Goal: Information Seeking & Learning: Compare options

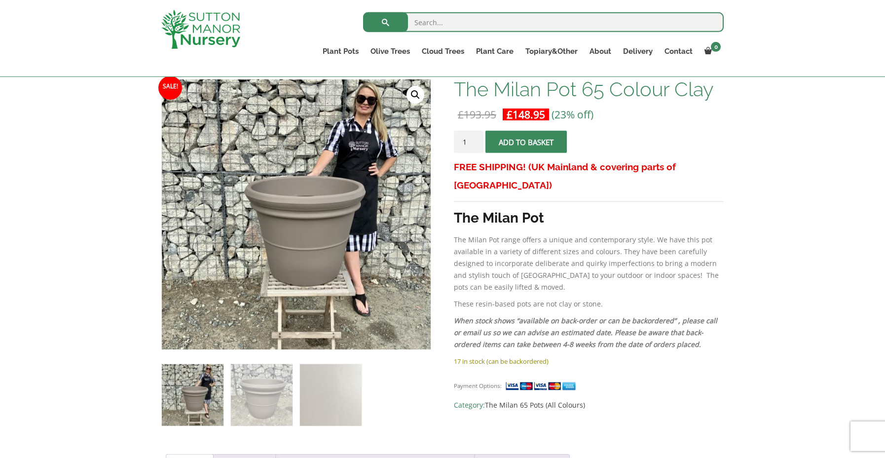
scroll to position [195, 0]
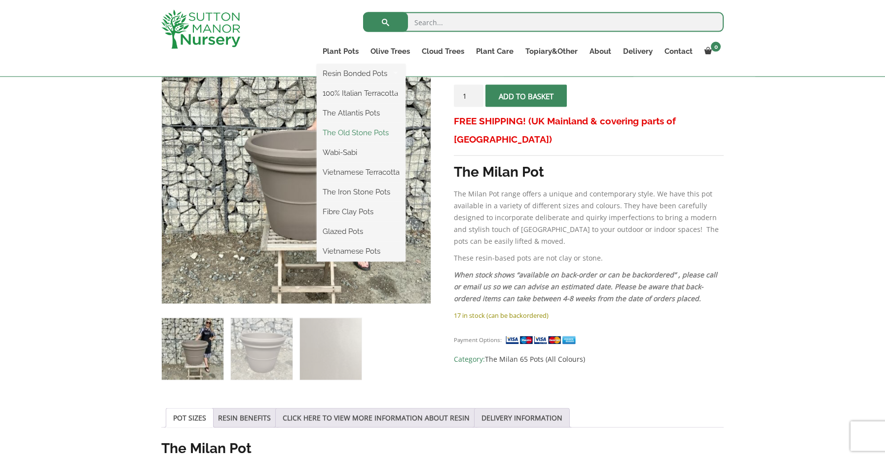
click at [357, 131] on link "The Old Stone Pots" at bounding box center [361, 132] width 89 height 15
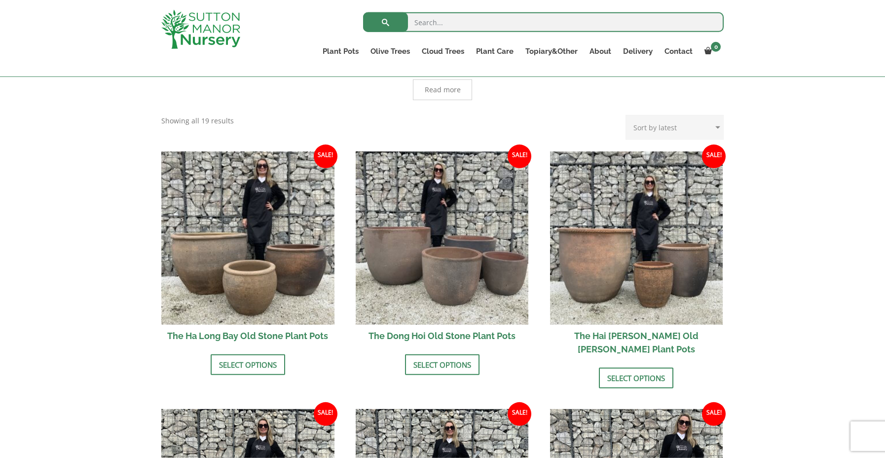
scroll to position [352, 0]
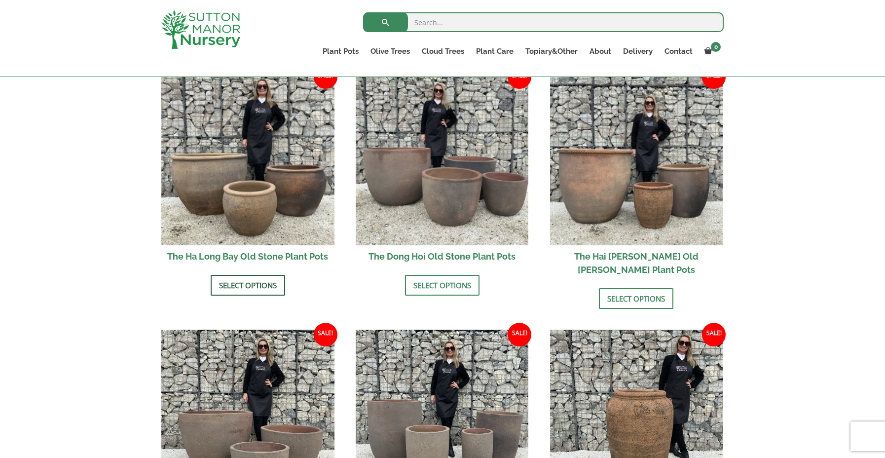
click at [265, 287] on link "Select options" at bounding box center [248, 285] width 74 height 21
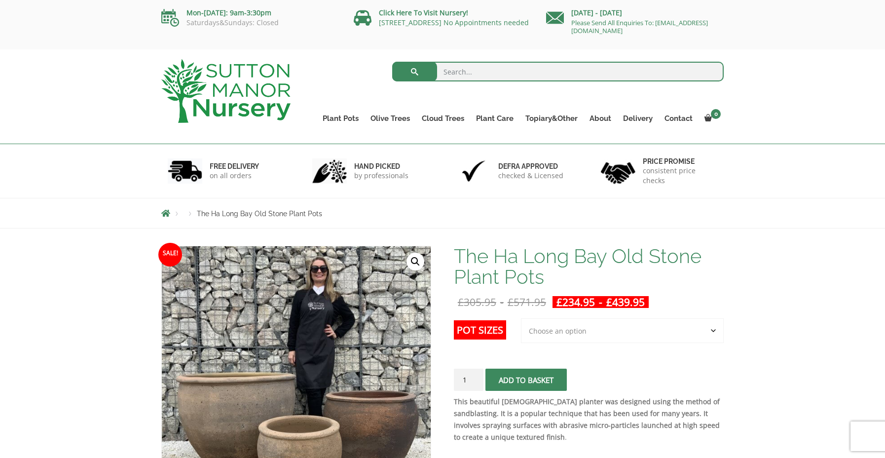
click at [521, 318] on select "Choose an option 3rd to Largest Pot In The Picture 2nd to Largest Pot In The Pi…" at bounding box center [622, 330] width 203 height 25
select select "2nd to Largest Pot In The Picture"
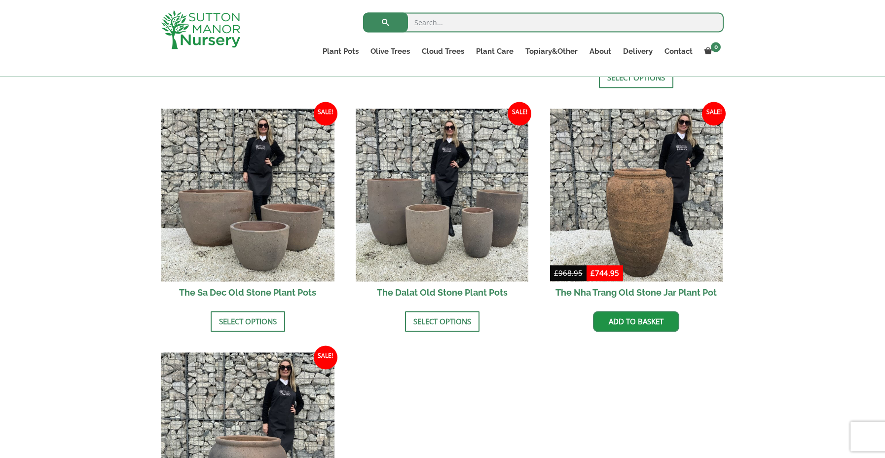
scroll to position [581, 0]
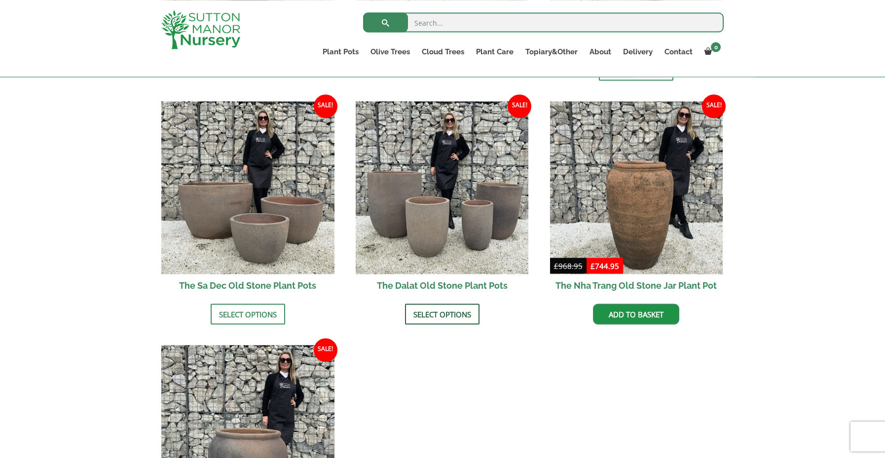
click at [448, 303] on link "Select options" at bounding box center [442, 313] width 74 height 21
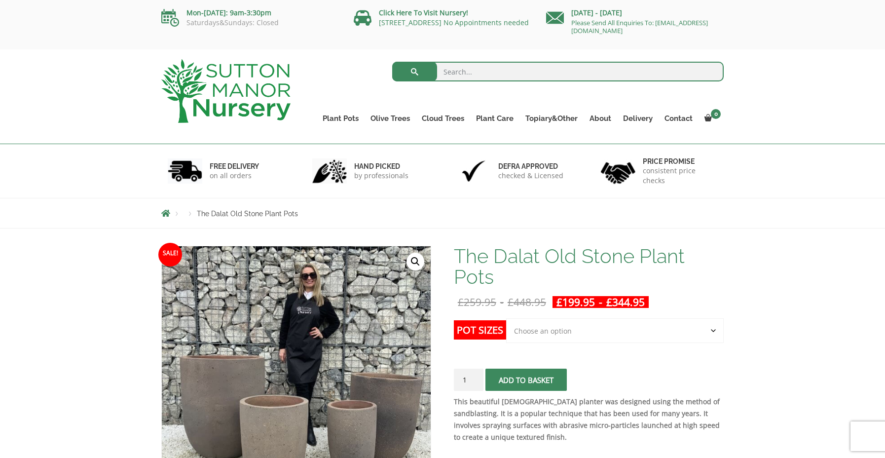
click at [506, 318] on select "Choose an option Click here to buy the 4th to Largest Pot In The Picture Click …" at bounding box center [615, 330] width 218 height 25
select select "Click here to buy the 4th to Largest Pot In The Picture"
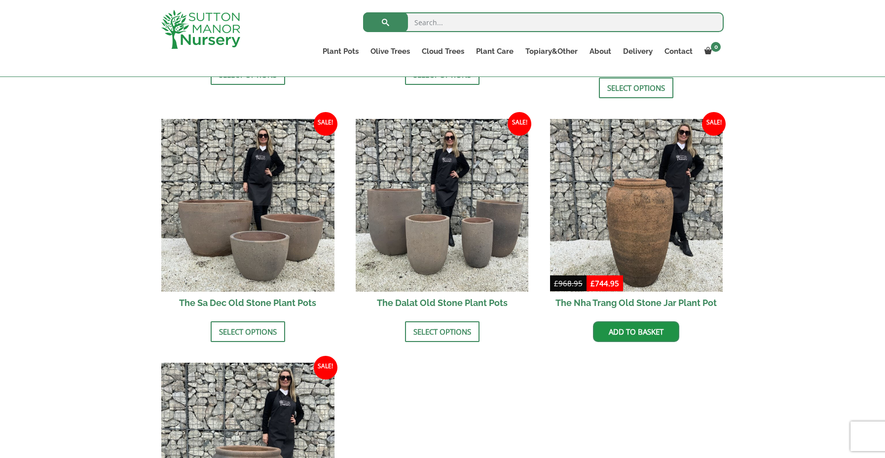
scroll to position [581, 0]
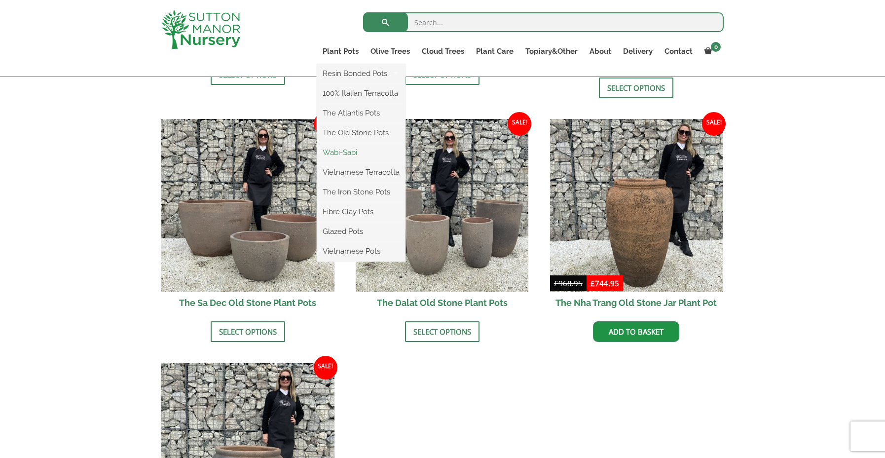
click at [354, 155] on link "Wabi-Sabi" at bounding box center [361, 152] width 89 height 15
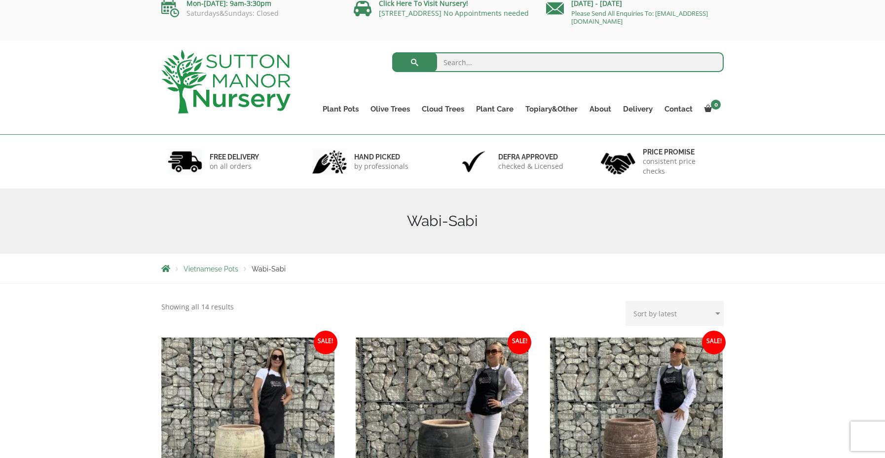
scroll to position [7, 0]
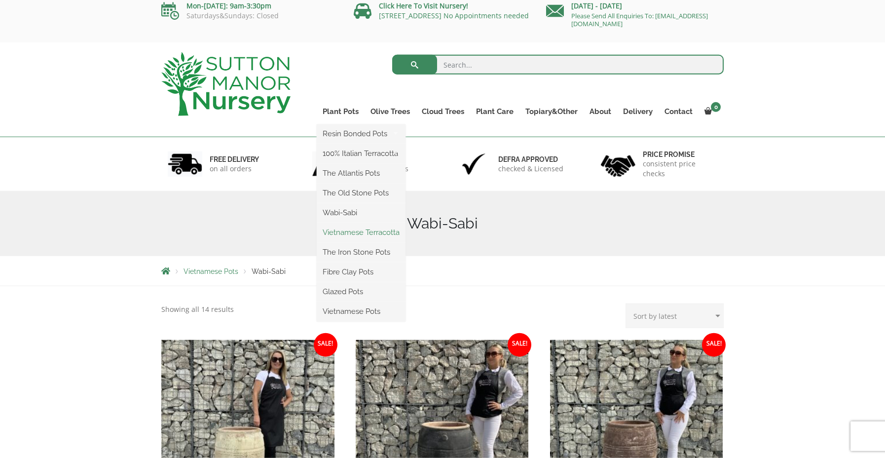
click at [356, 235] on link "Vietnamese Terracotta" at bounding box center [361, 232] width 89 height 15
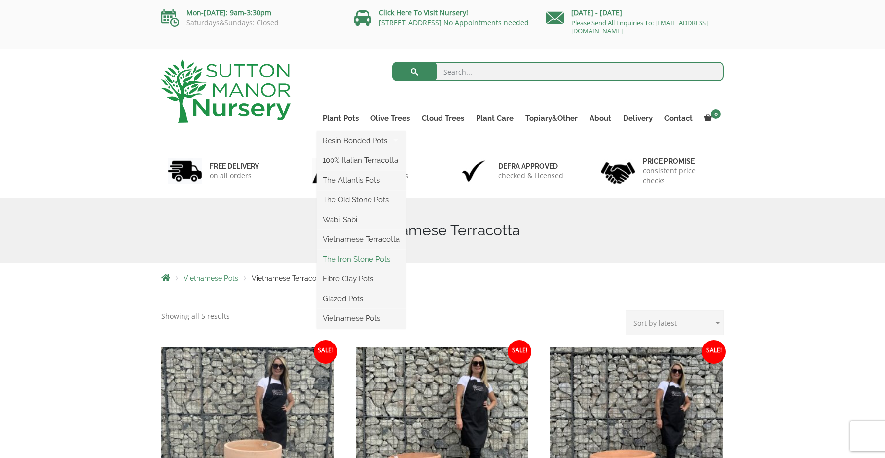
click at [354, 262] on link "The Iron Stone Pots" at bounding box center [361, 259] width 89 height 15
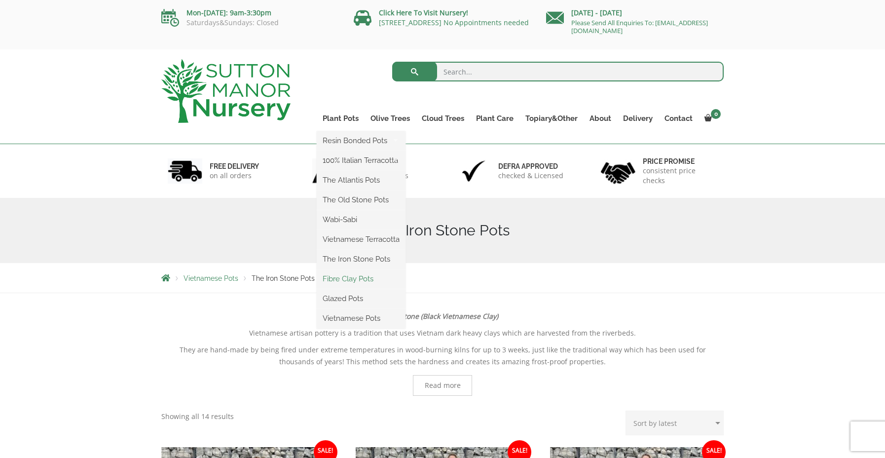
click at [352, 277] on link "Fibre Clay Pots" at bounding box center [361, 278] width 89 height 15
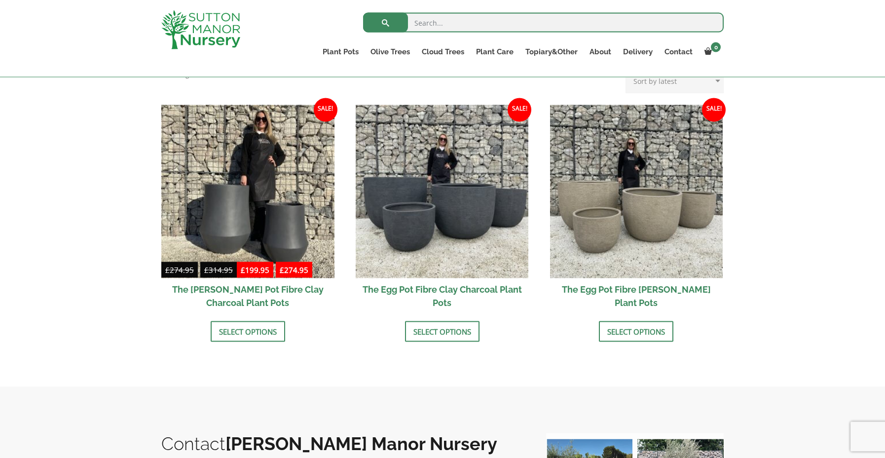
scroll to position [315, 0]
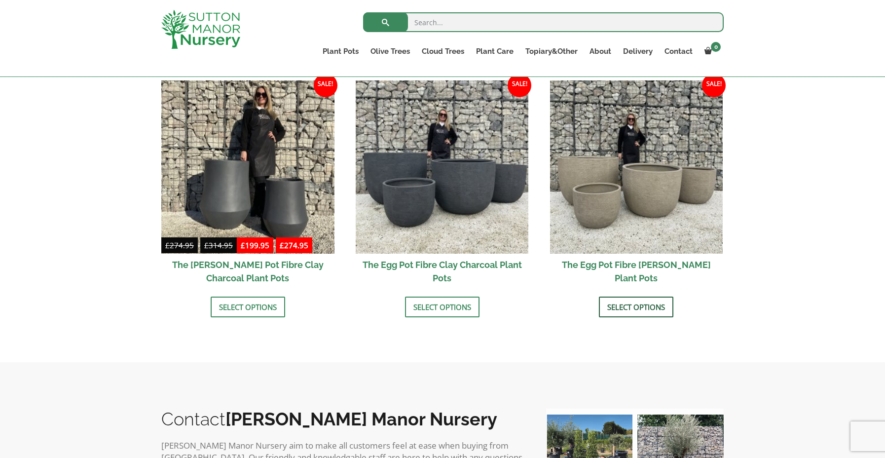
click at [655, 305] on link "Select options" at bounding box center [636, 306] width 74 height 21
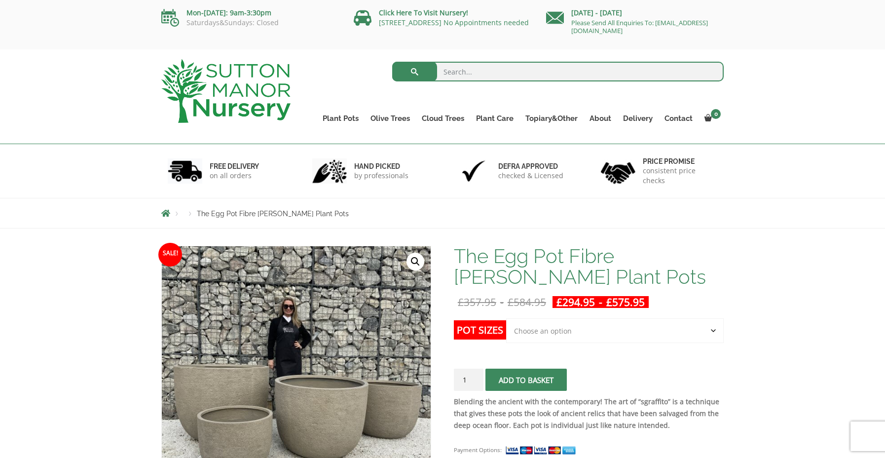
click at [506, 318] on select "Choose an option Click here to buy the 5th To Largest Pot In The Picture Click …" at bounding box center [615, 330] width 218 height 25
select select "Click here to buy the 5th To Largest Pot In The Picture"
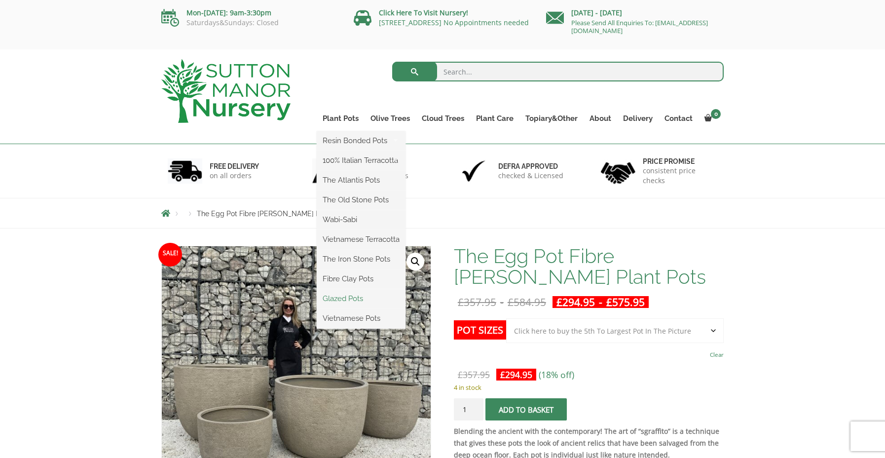
click at [353, 296] on link "Glazed Pots" at bounding box center [361, 298] width 89 height 15
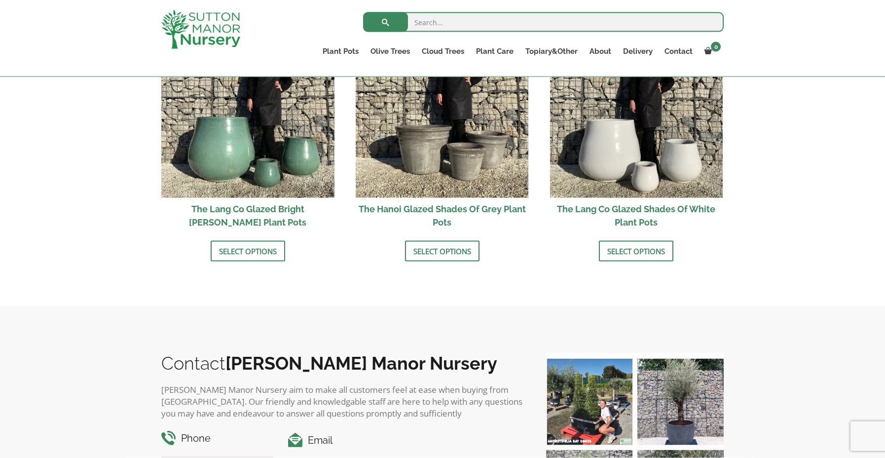
scroll to position [1072, 0]
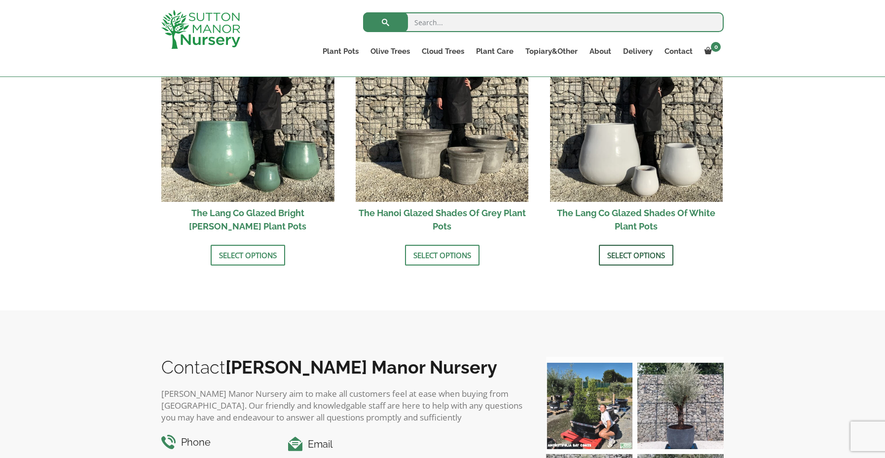
click at [625, 251] on link "Select options" at bounding box center [636, 255] width 74 height 21
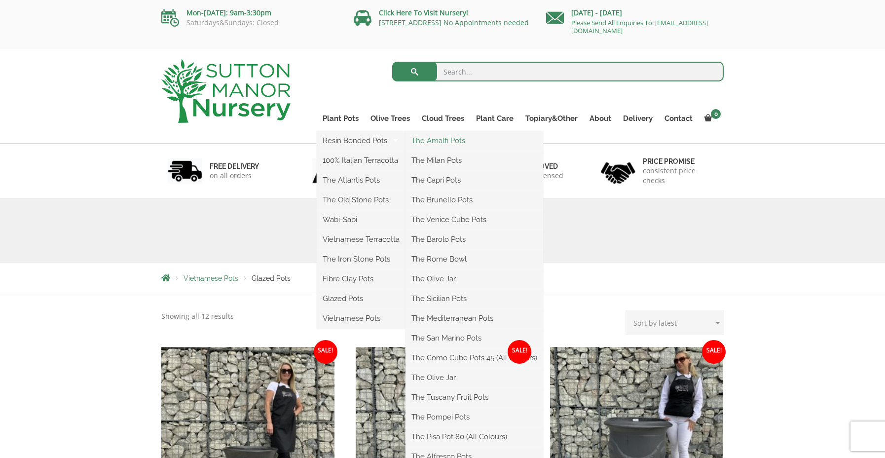
click at [446, 137] on link "The Amalfi Pots" at bounding box center [474, 140] width 138 height 15
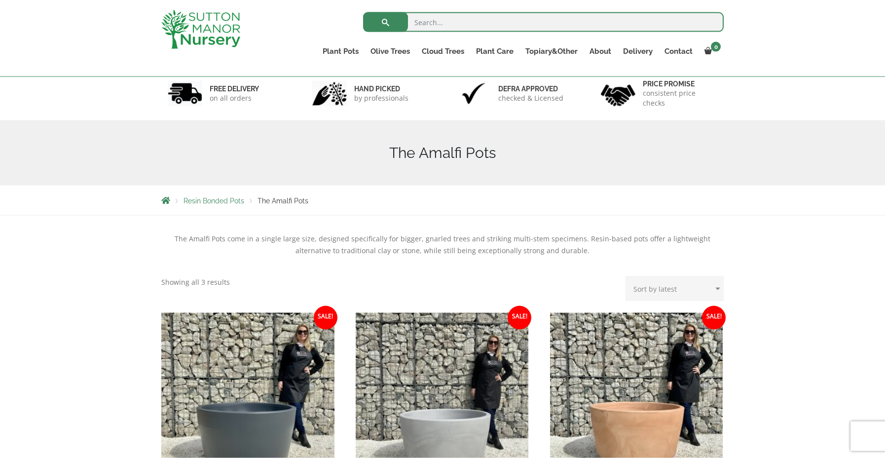
scroll to position [20, 0]
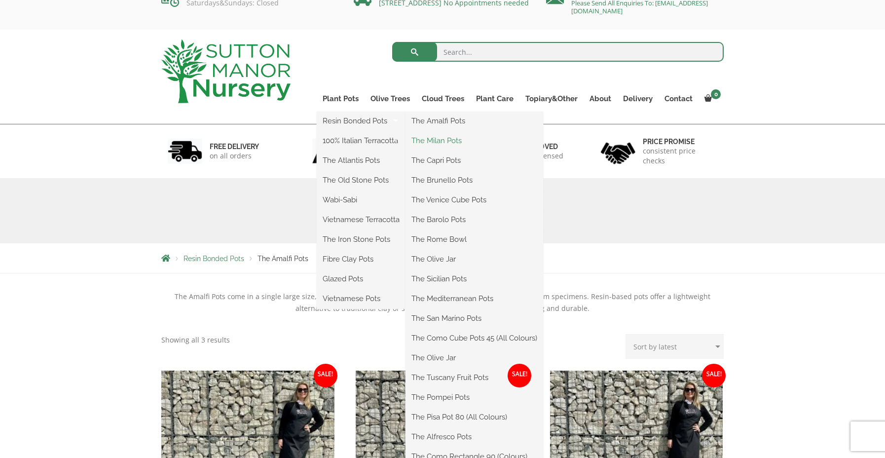
click at [456, 141] on link "The Milan Pots" at bounding box center [474, 140] width 138 height 15
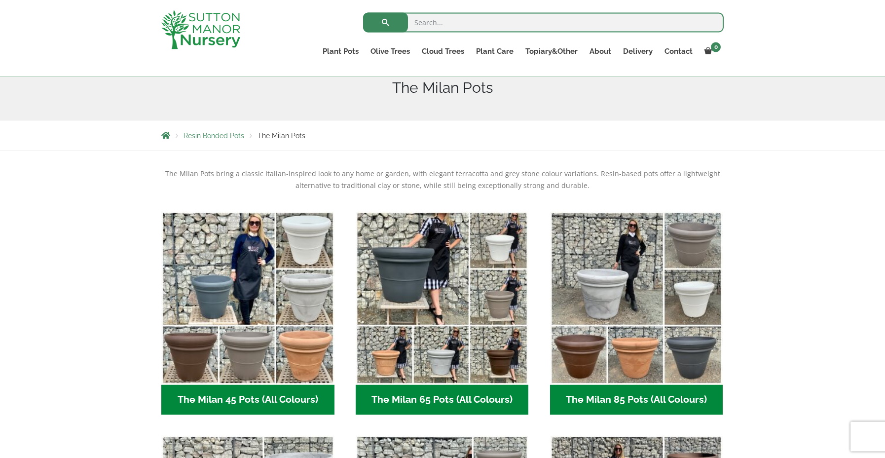
scroll to position [133, 0]
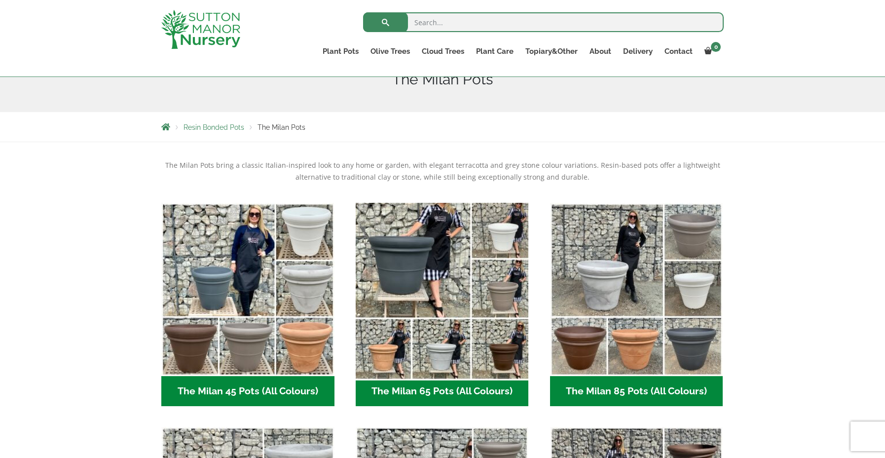
click at [384, 359] on img "Visit product category The Milan 65 Pots (All Colours)" at bounding box center [442, 289] width 182 height 182
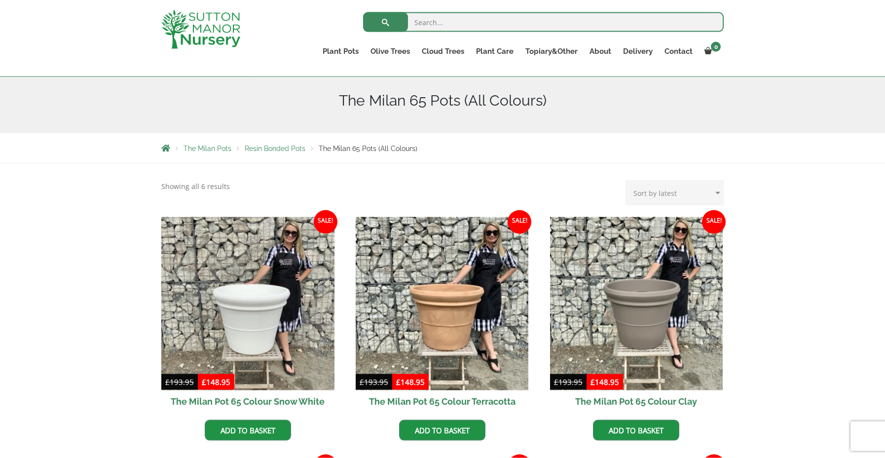
scroll to position [110, 0]
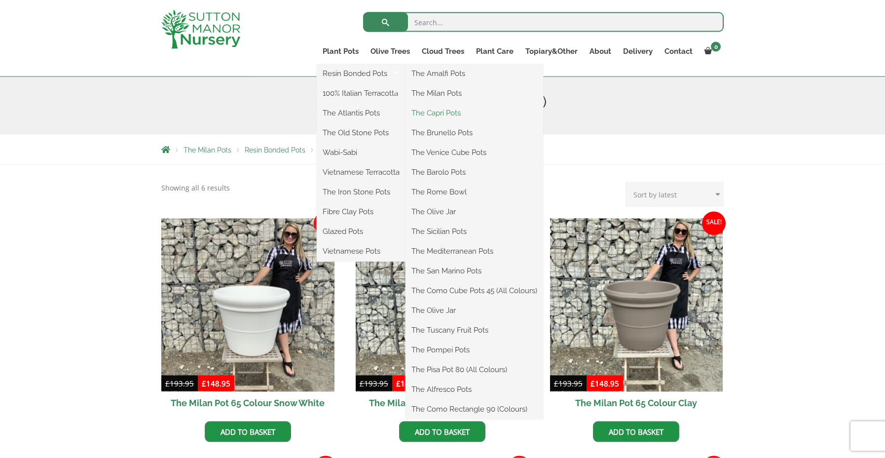
click at [443, 113] on link "The Capri Pots" at bounding box center [474, 113] width 138 height 15
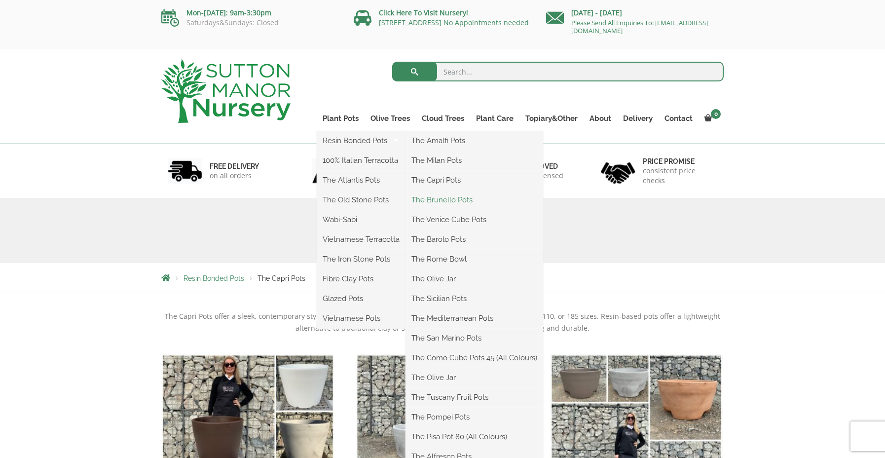
click at [448, 201] on link "The Brunello Pots" at bounding box center [474, 199] width 138 height 15
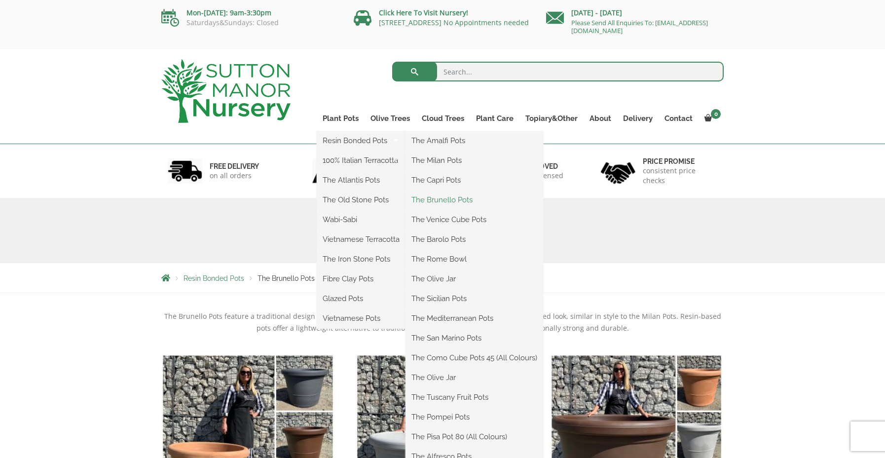
click at [460, 200] on link "The Brunello Pots" at bounding box center [474, 199] width 138 height 15
click at [449, 218] on link "The Venice Cube Pots" at bounding box center [474, 219] width 138 height 15
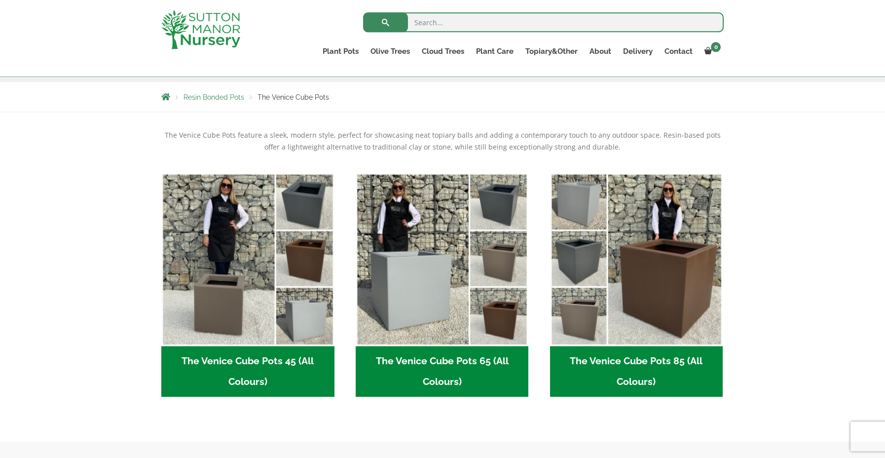
scroll to position [153, 0]
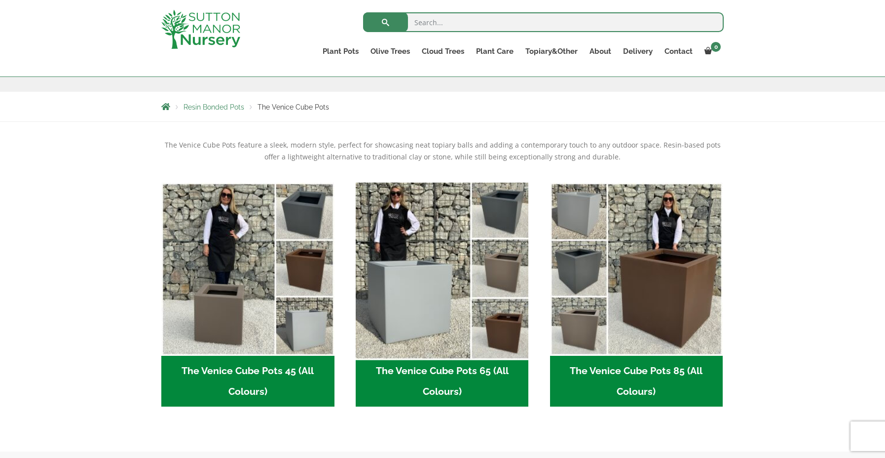
click at [425, 289] on img "Visit product category The Venice Cube Pots 65 (All Colours)" at bounding box center [442, 269] width 182 height 182
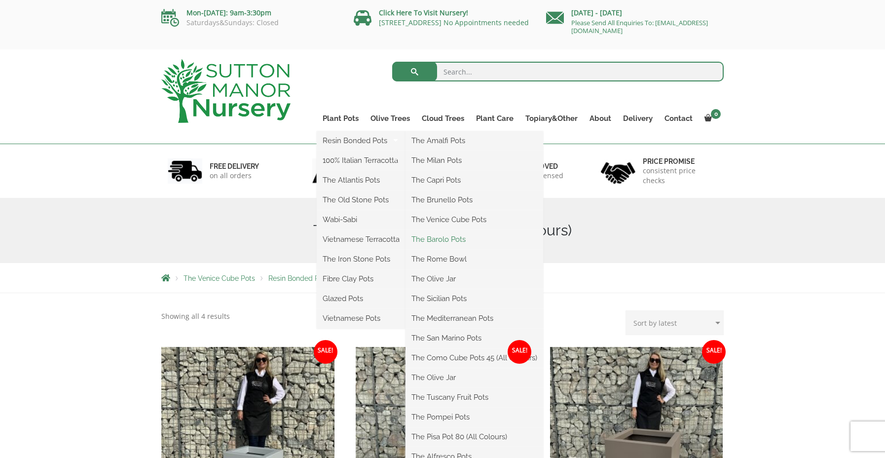
click at [453, 236] on link "The Barolo Pots" at bounding box center [474, 239] width 138 height 15
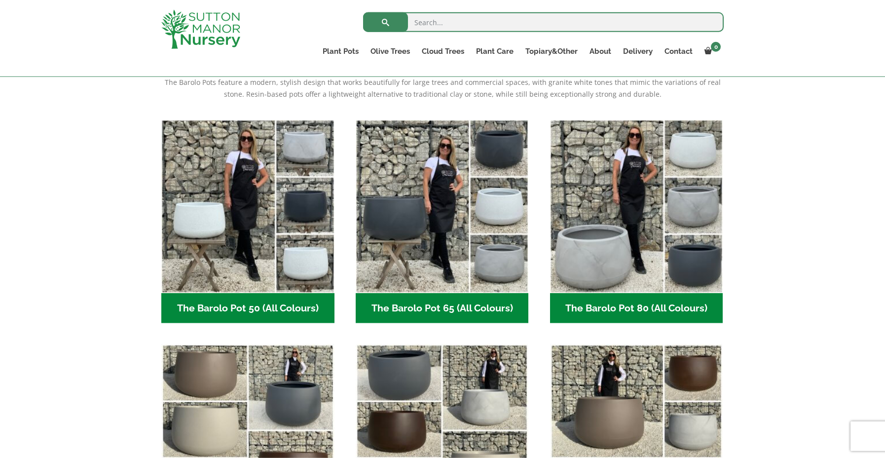
scroll to position [213, 0]
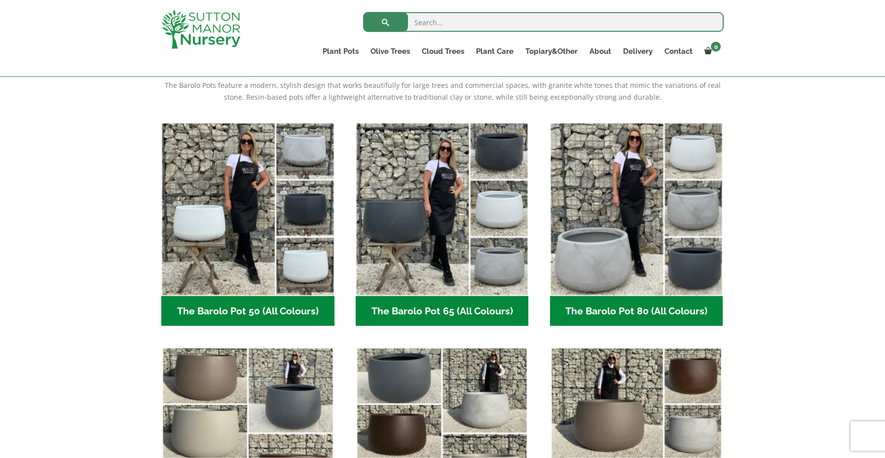
click at [446, 309] on h2 "The Barolo Pot 65 (All Colours) (6)" at bounding box center [442, 311] width 173 height 31
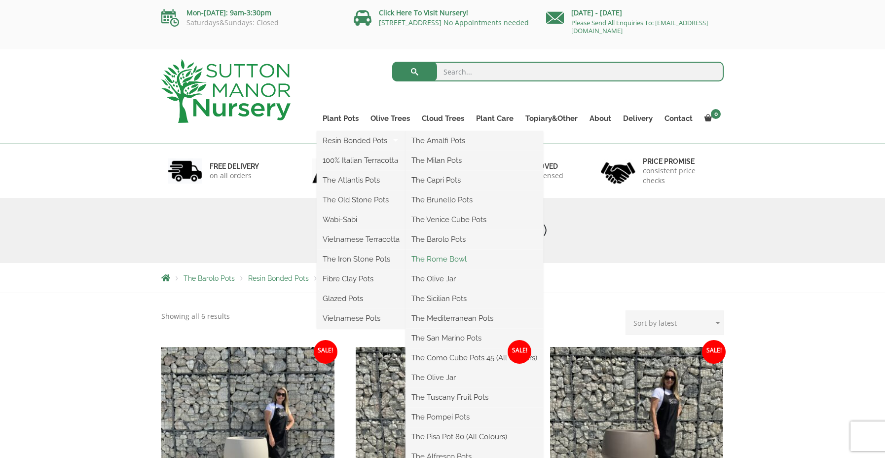
click at [442, 259] on link "The Rome Bowl" at bounding box center [474, 259] width 138 height 15
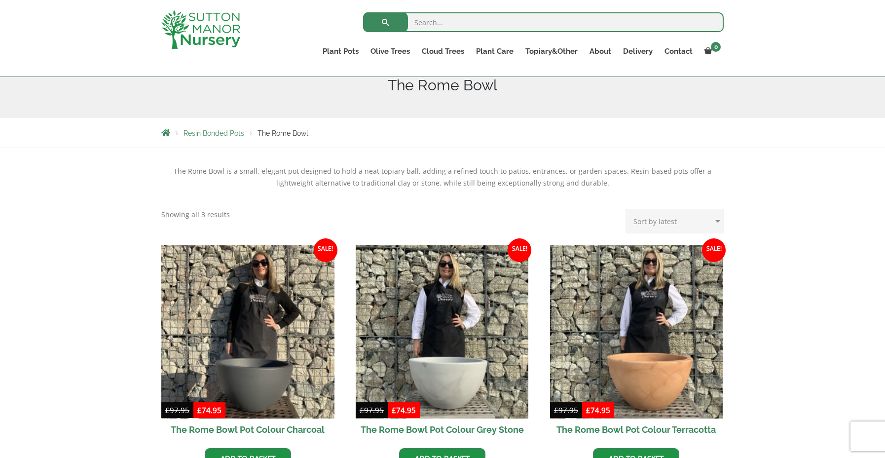
scroll to position [134, 0]
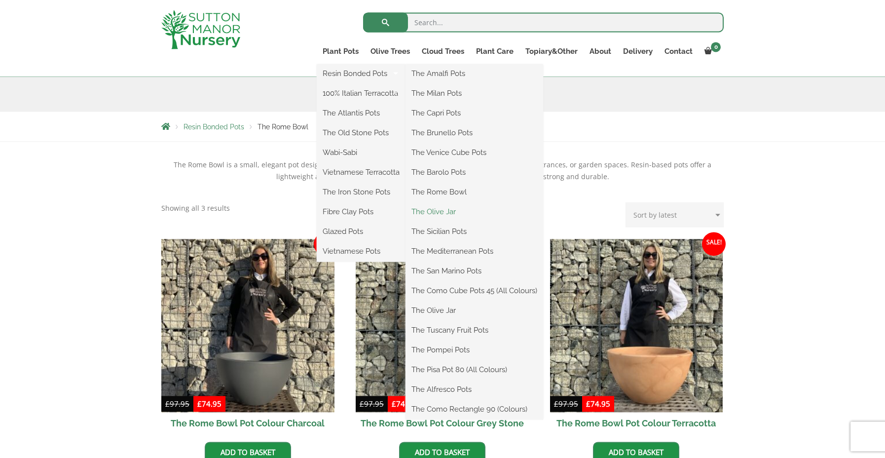
click at [440, 210] on link "The Olive Jar" at bounding box center [474, 211] width 138 height 15
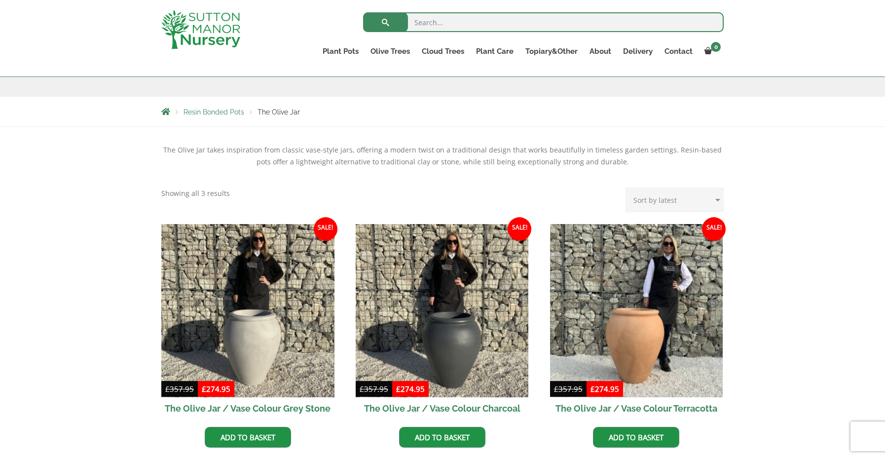
scroll to position [151, 0]
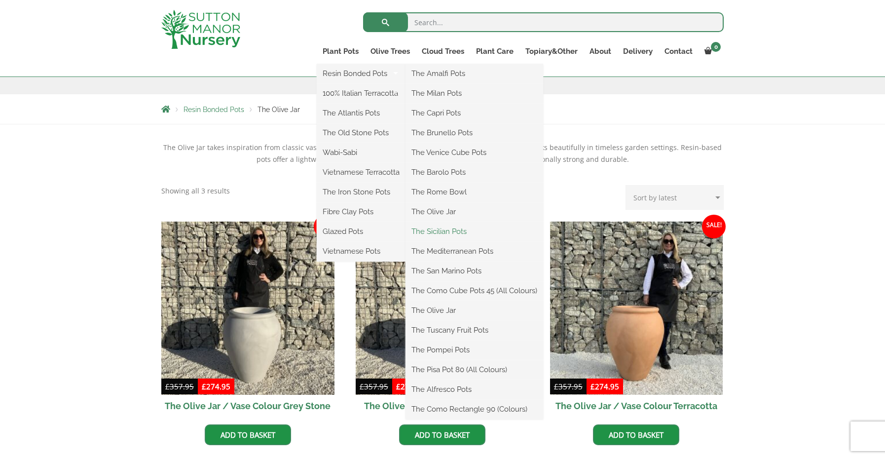
click at [448, 234] on link "The Sicilian Pots" at bounding box center [474, 231] width 138 height 15
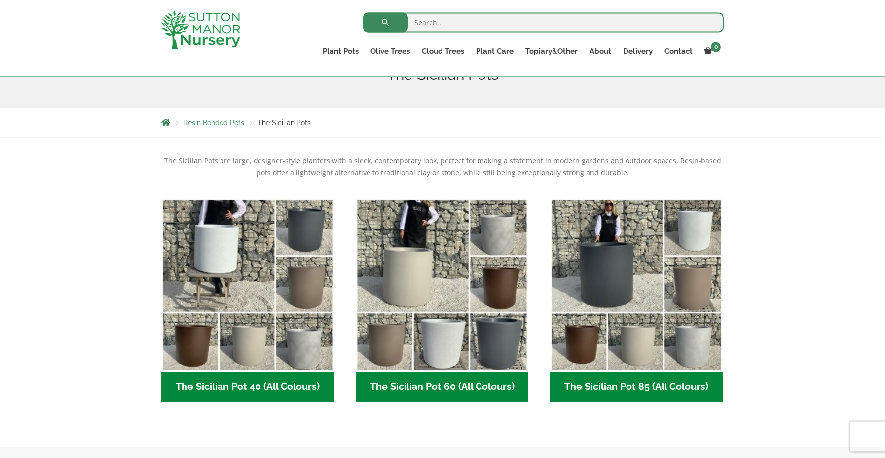
scroll to position [160, 0]
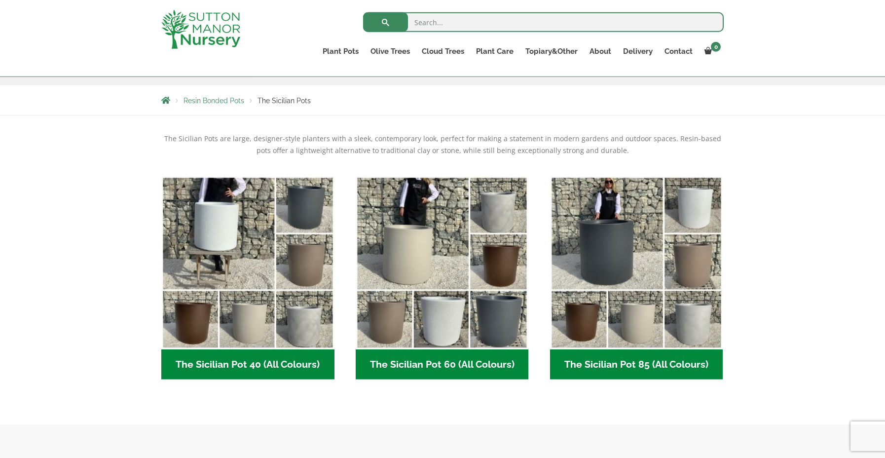
click at [426, 365] on h2 "The Sicilian Pot 60 (All Colours) (6)" at bounding box center [442, 364] width 173 height 31
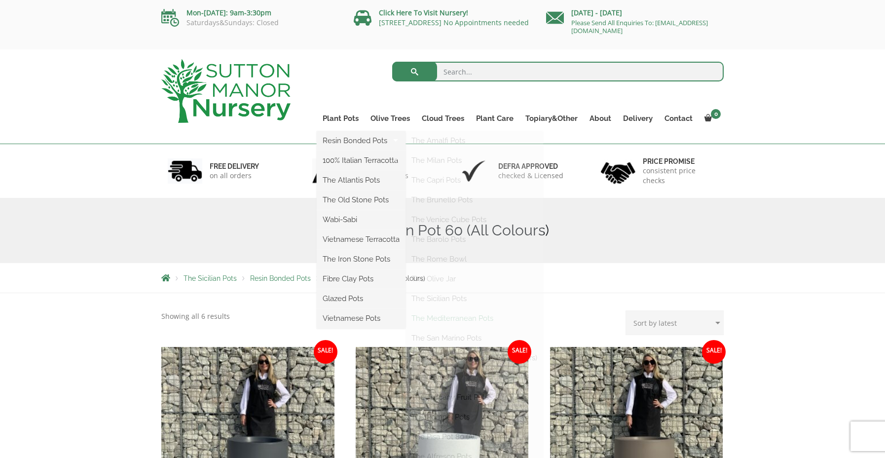
click at [460, 321] on link "The Mediterranean Pots" at bounding box center [474, 318] width 138 height 15
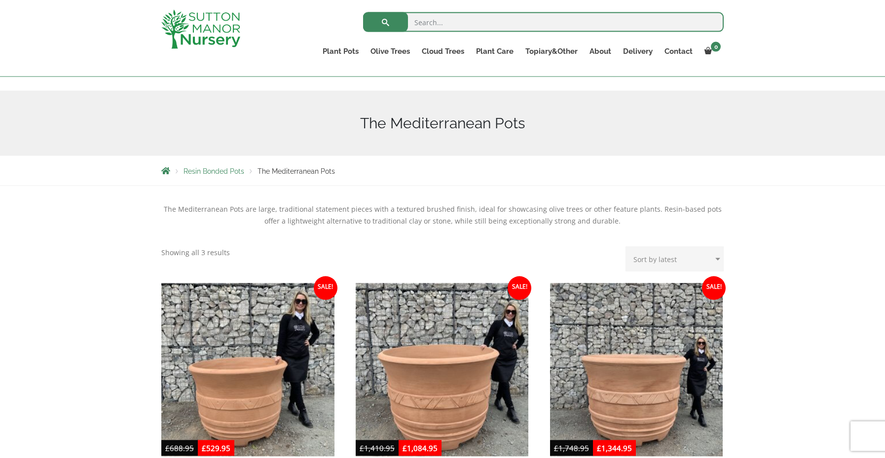
scroll to position [105, 0]
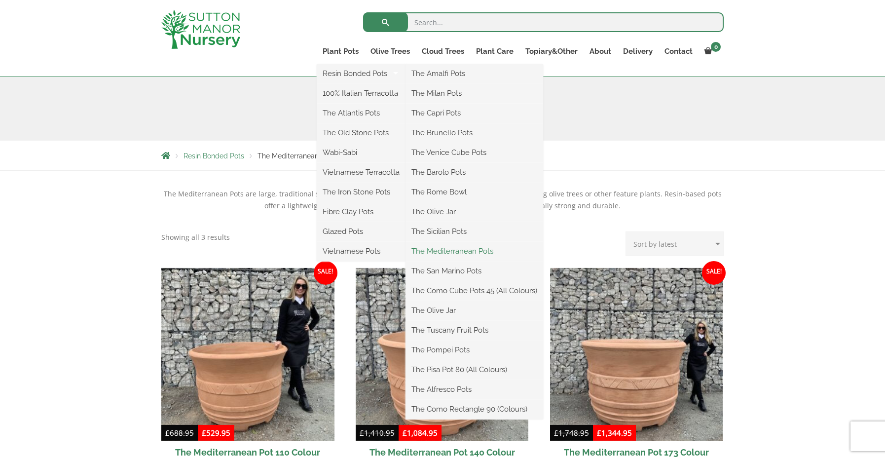
click at [461, 249] on link "The Mediterranean Pots" at bounding box center [474, 251] width 138 height 15
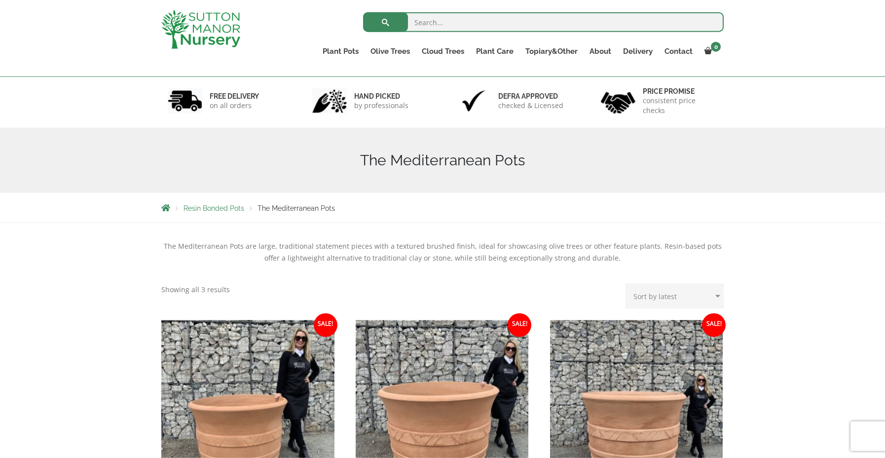
scroll to position [93, 0]
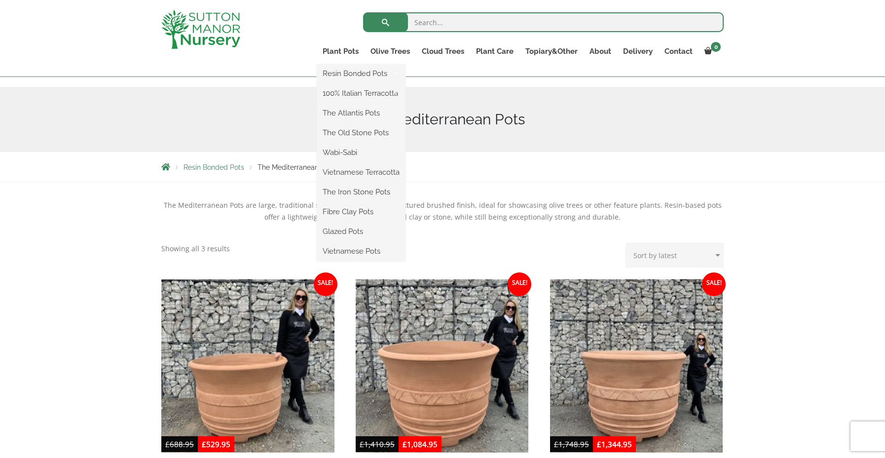
click at [341, 64] on ul "Resin Bonded Pots The Amalfi Pots The Milan Pots The Capri Pots The Brunello Po…" at bounding box center [361, 162] width 89 height 197
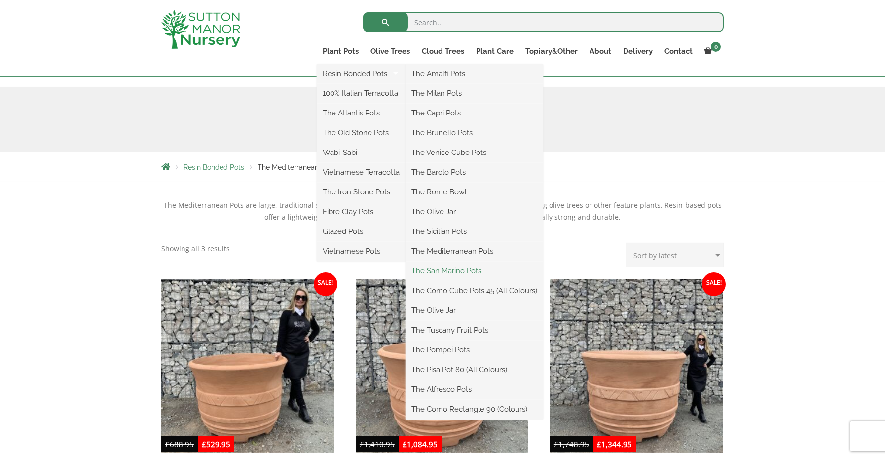
click at [467, 272] on link "The San Marino Pots" at bounding box center [474, 270] width 138 height 15
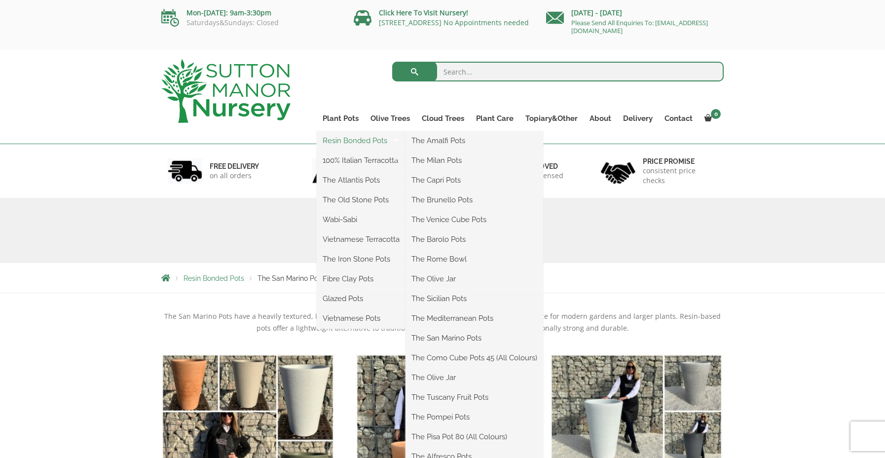
click at [368, 140] on link "Resin Bonded Pots" at bounding box center [361, 140] width 89 height 15
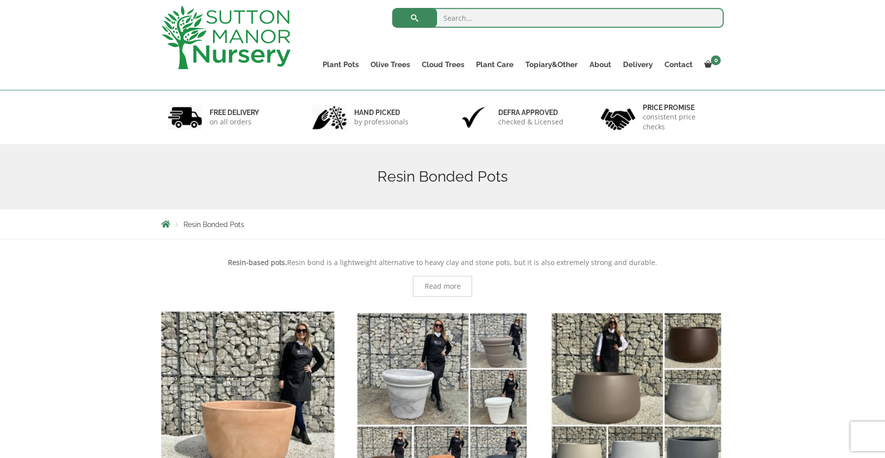
scroll to position [44, 0]
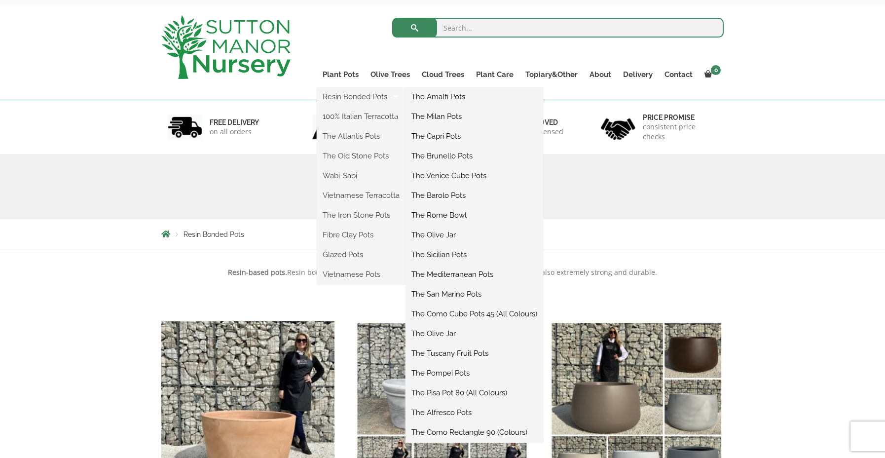
click at [437, 374] on link "The Pompei Pots" at bounding box center [474, 372] width 138 height 15
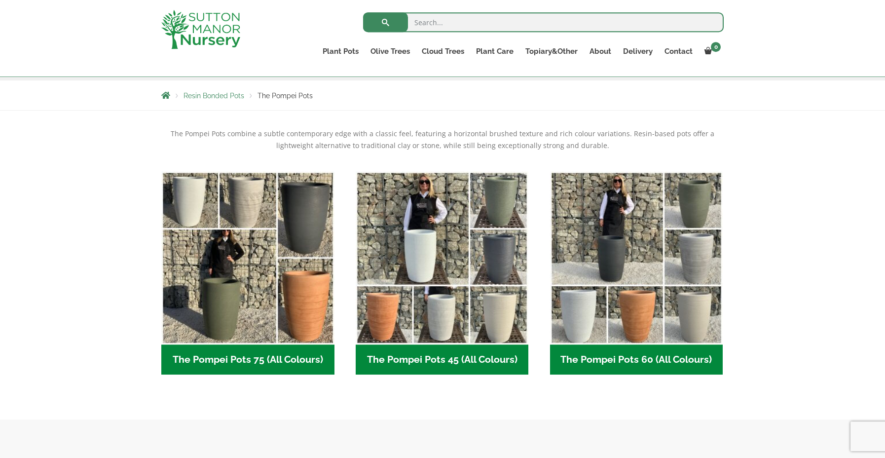
scroll to position [173, 0]
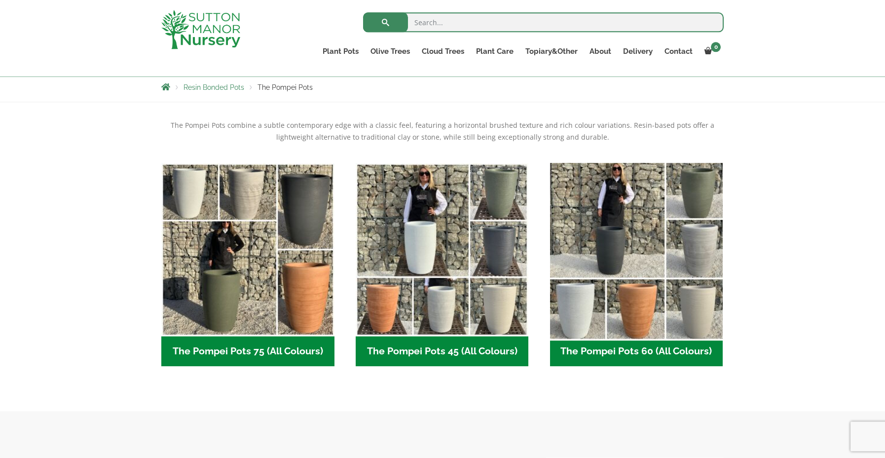
click at [640, 305] on img "Visit product category The Pompei Pots 60 (All Colours)" at bounding box center [637, 249] width 182 height 182
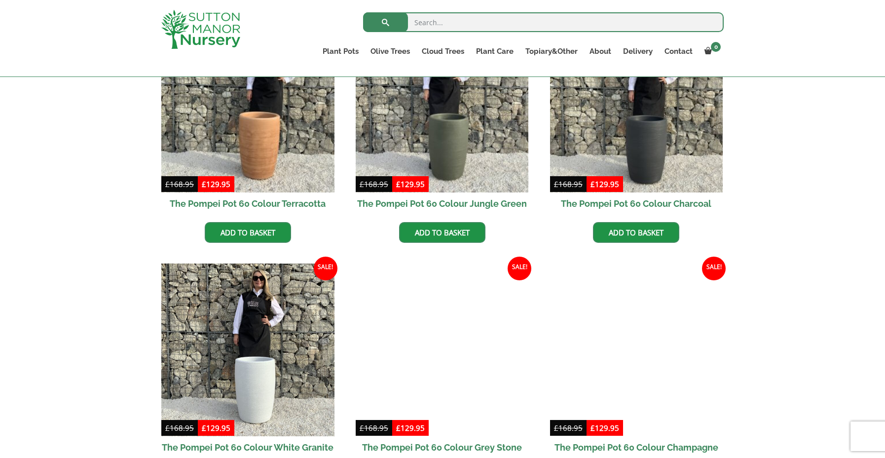
scroll to position [320, 0]
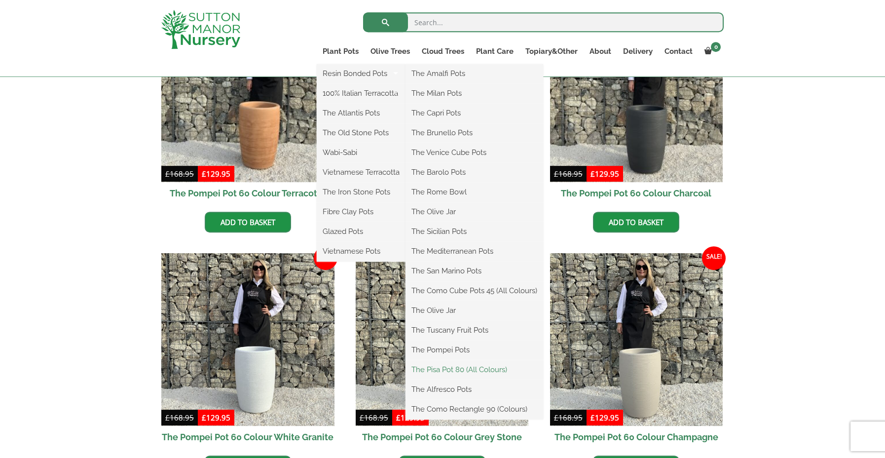
click at [464, 366] on link "The Pisa Pot 80 (All Colours)" at bounding box center [474, 369] width 138 height 15
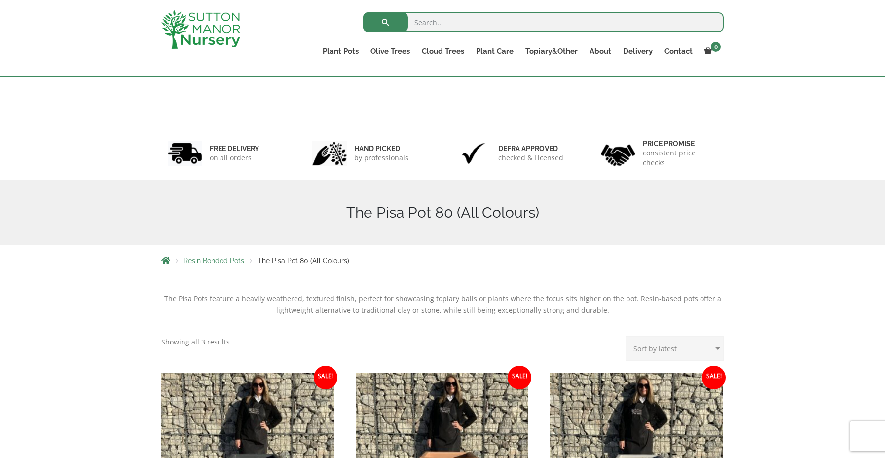
scroll to position [211, 0]
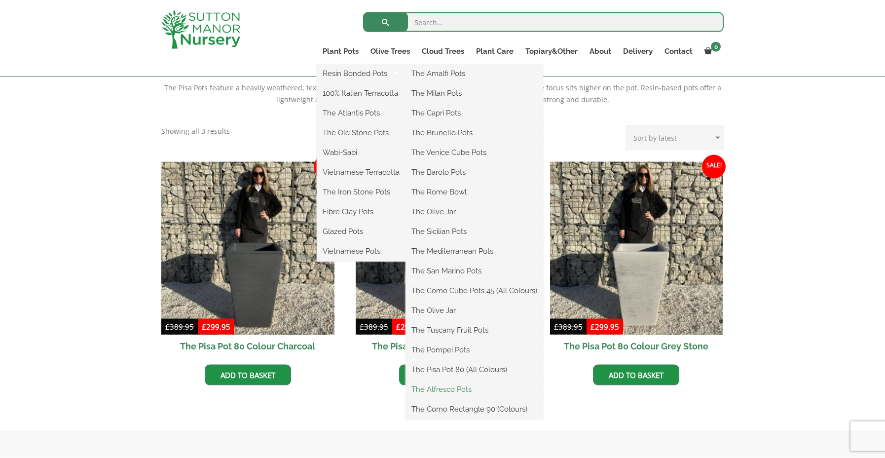
click at [437, 389] on link "The Alfresco Pots" at bounding box center [474, 389] width 138 height 15
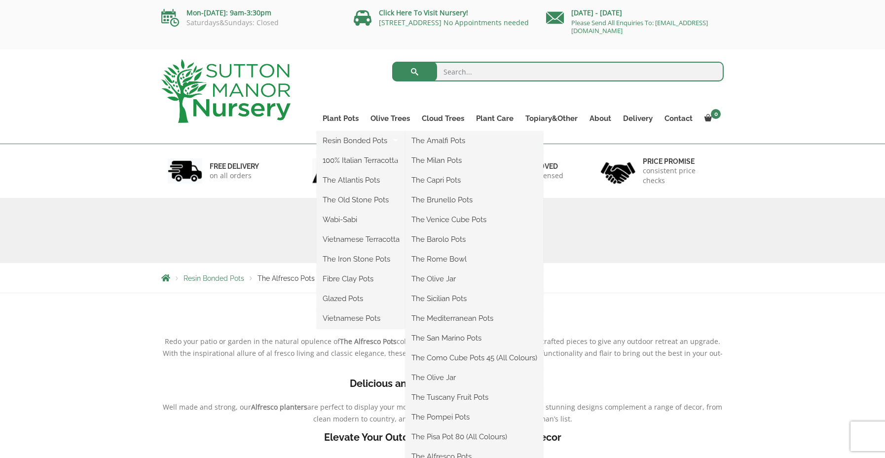
click at [513, 170] on li "The Milan Pots" at bounding box center [474, 161] width 138 height 20
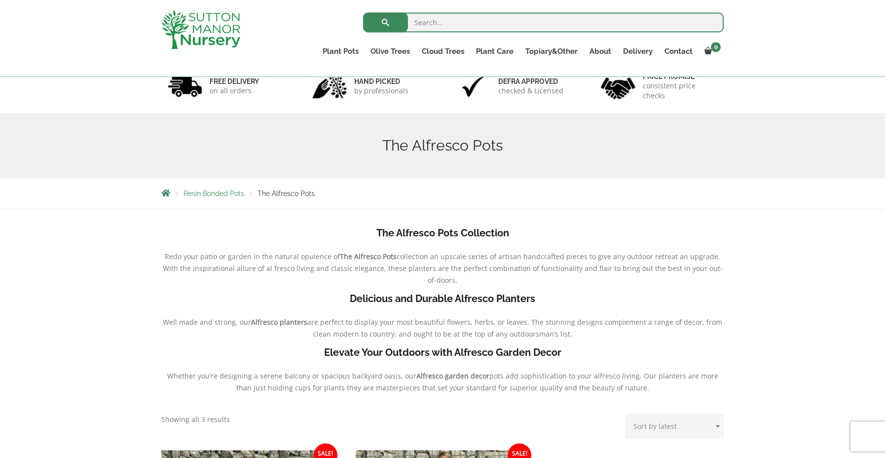
scroll to position [53, 0]
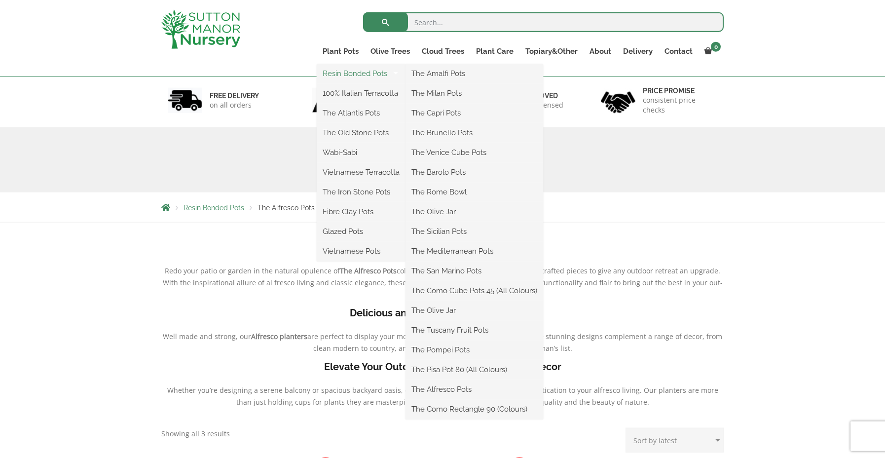
click at [359, 70] on link "Resin Bonded Pots" at bounding box center [361, 73] width 89 height 15
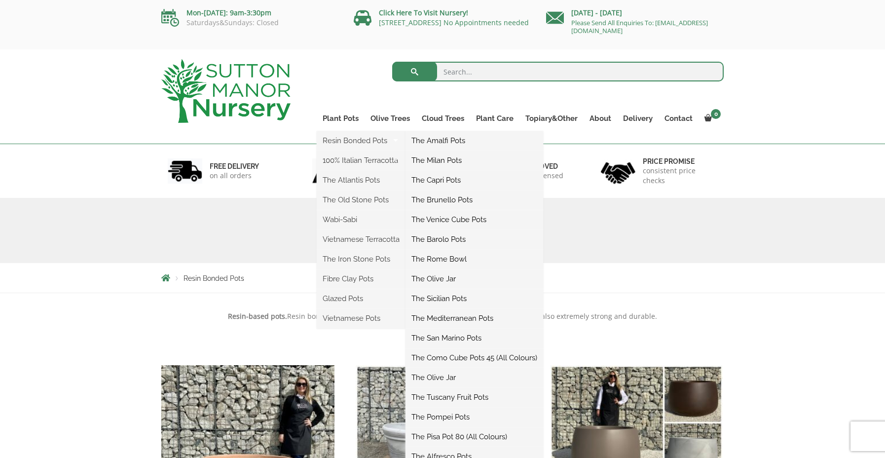
click at [519, 140] on link "The Amalfi Pots" at bounding box center [474, 140] width 138 height 15
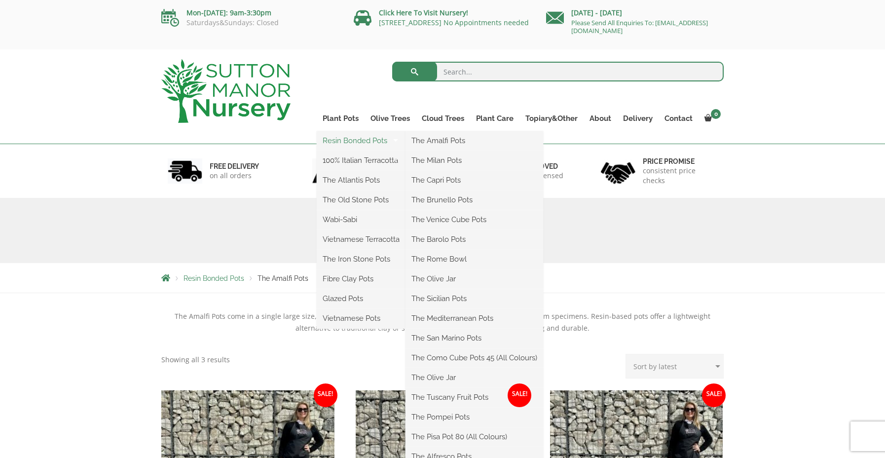
click at [360, 138] on link "Resin Bonded Pots" at bounding box center [361, 140] width 89 height 15
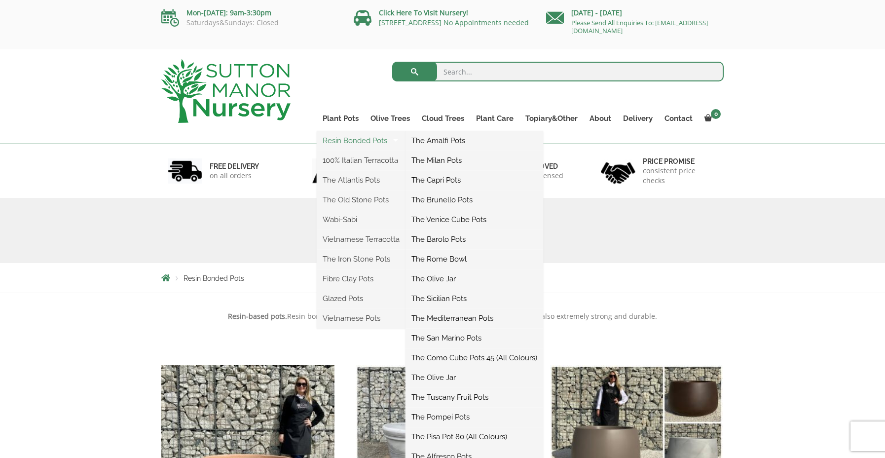
click at [355, 138] on link "Resin Bonded Pots" at bounding box center [361, 140] width 89 height 15
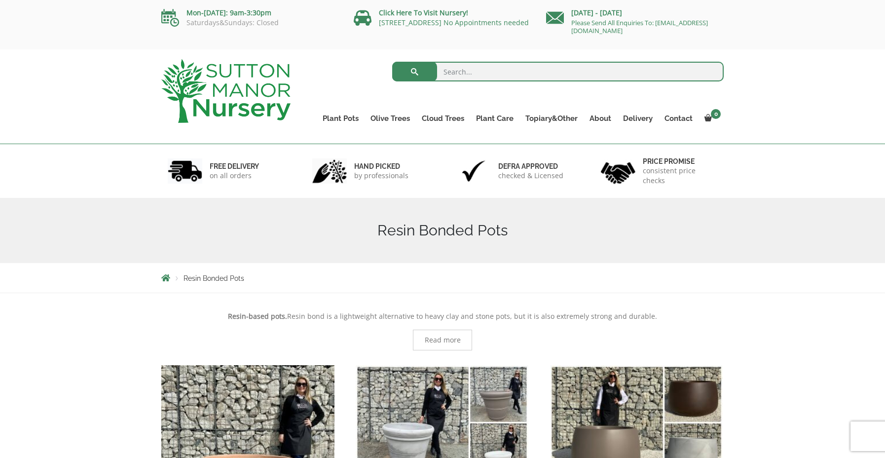
click at [347, 117] on link "Plant Pots" at bounding box center [341, 118] width 48 height 14
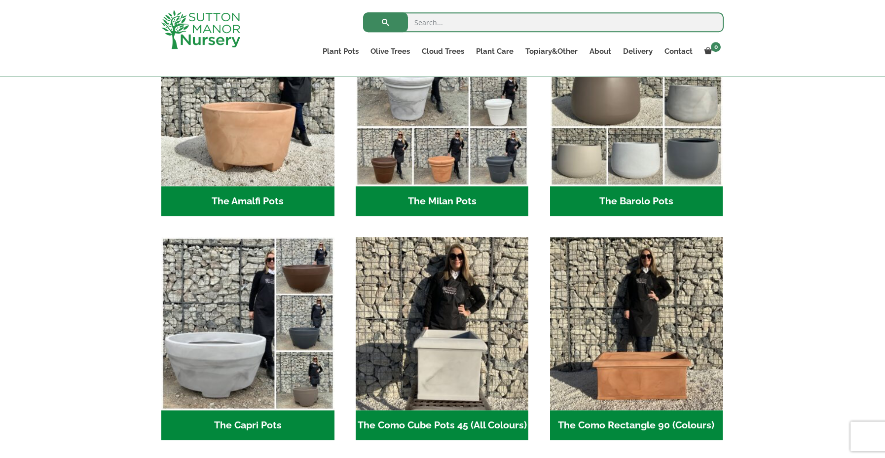
scroll to position [344, 0]
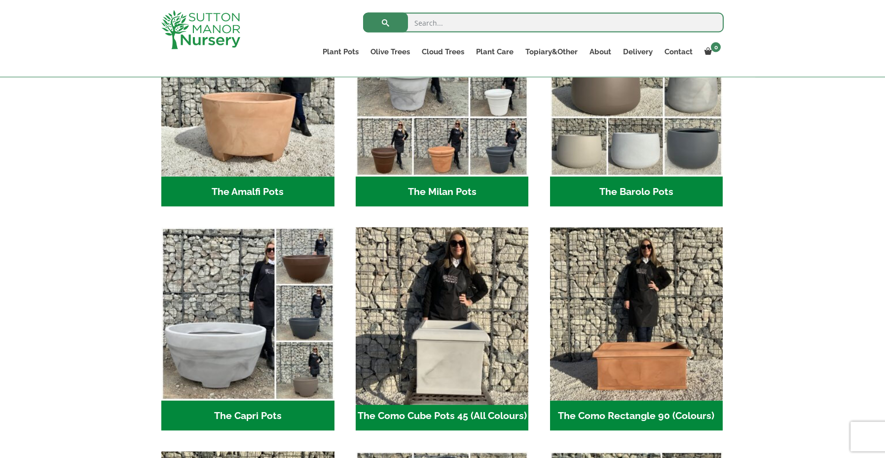
click at [440, 330] on img "Visit product category The Como Cube Pots 45 (All Colours)" at bounding box center [442, 314] width 182 height 182
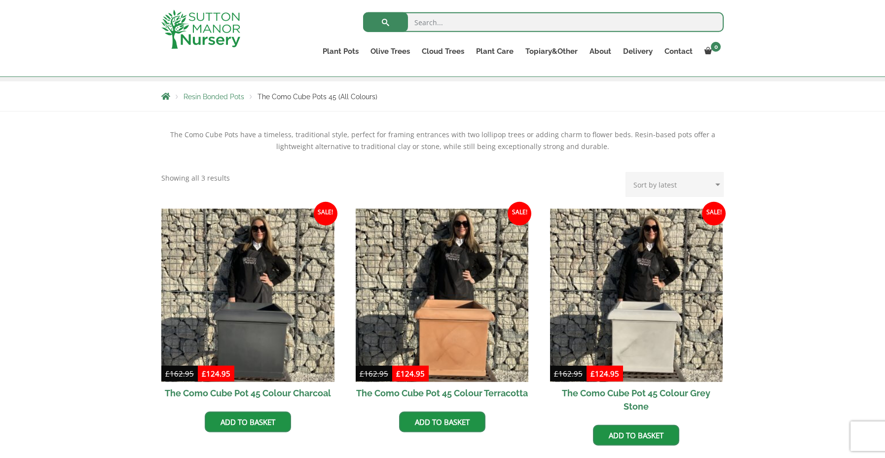
scroll to position [195, 0]
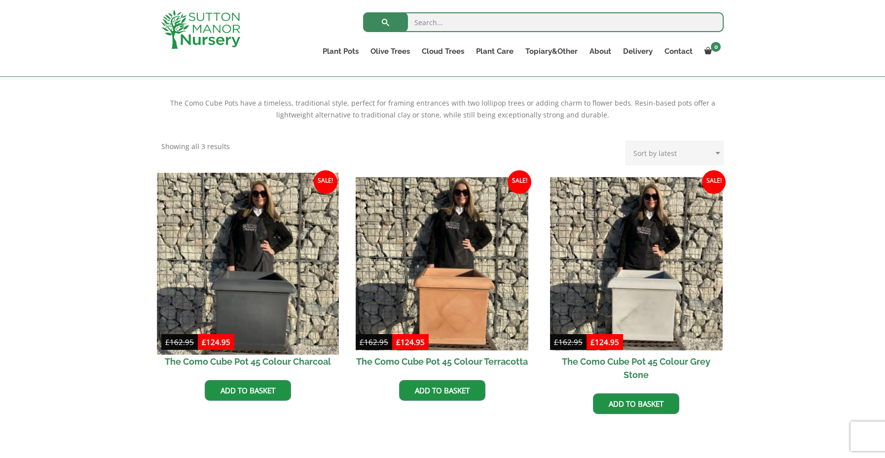
click at [258, 314] on img at bounding box center [248, 264] width 182 height 182
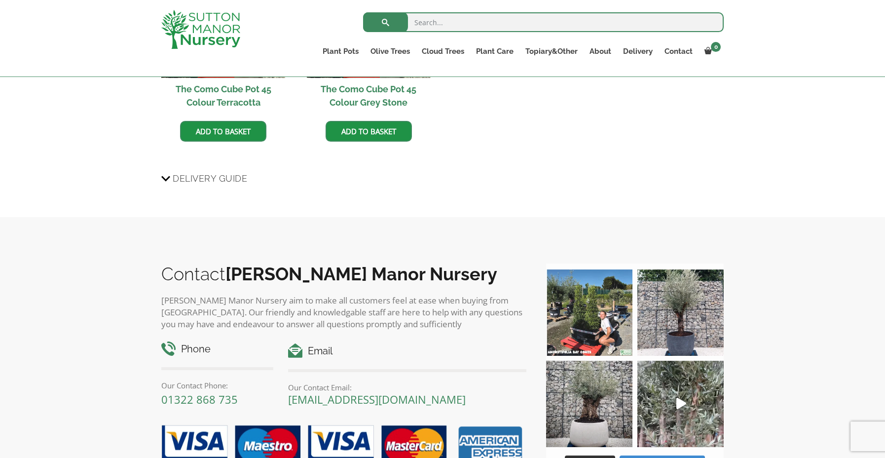
scroll to position [1030, 0]
